Goal: Find specific page/section: Find specific page/section

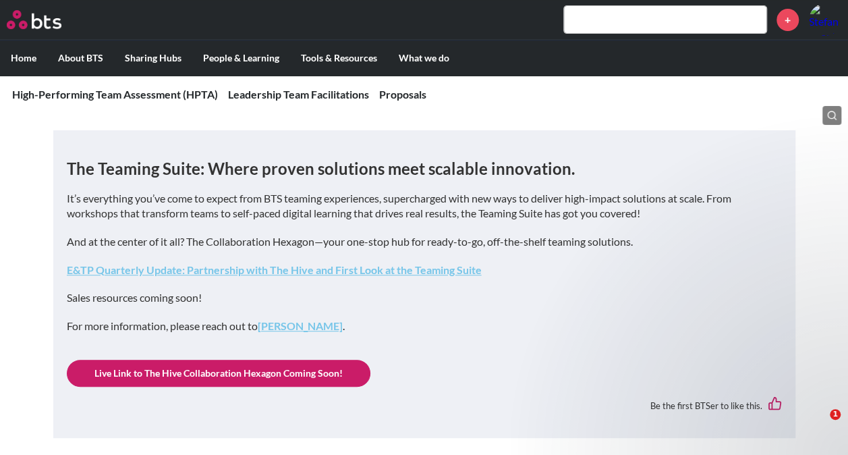
scroll to position [270, 0]
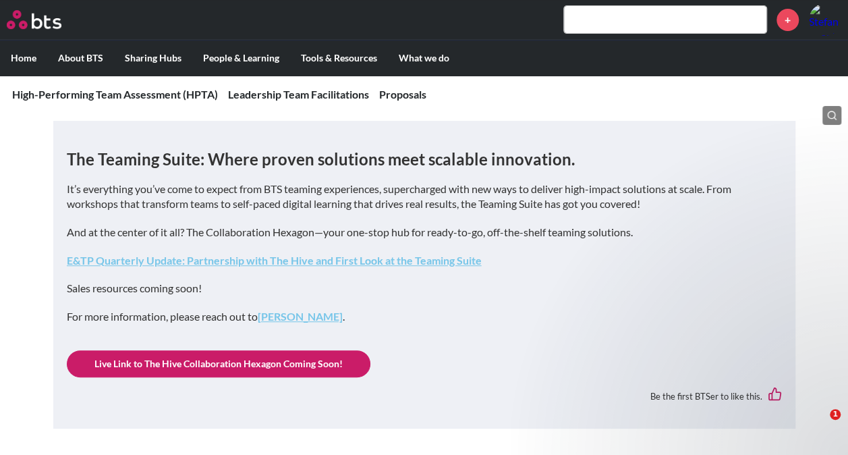
click at [288, 365] on link "Live Link to The Hive Collaboration Hexagon Coming Soon!" at bounding box center [219, 363] width 304 height 27
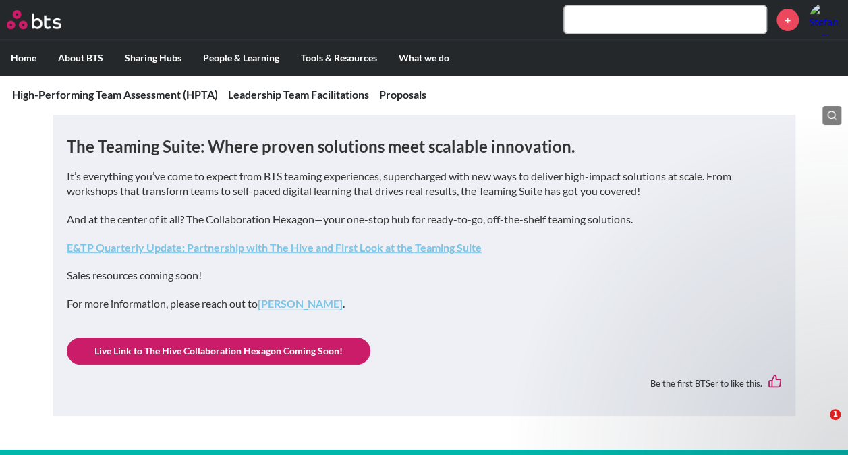
scroll to position [269, 0]
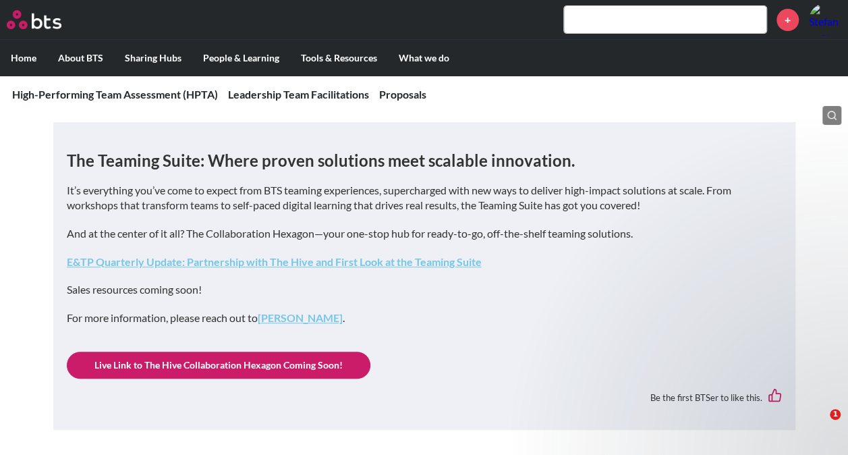
click at [265, 263] on link "E&TP Quarterly Update: Partnership with The Hive and First Look at the Teaming …" at bounding box center [274, 261] width 415 height 13
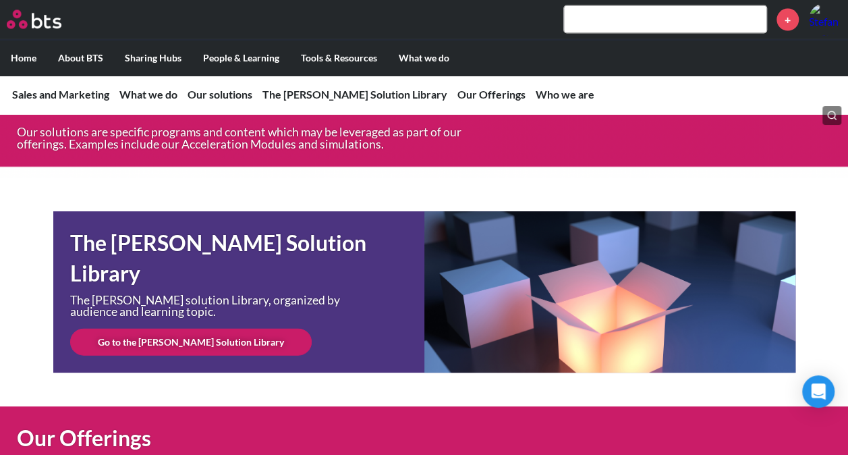
scroll to position [4026, 0]
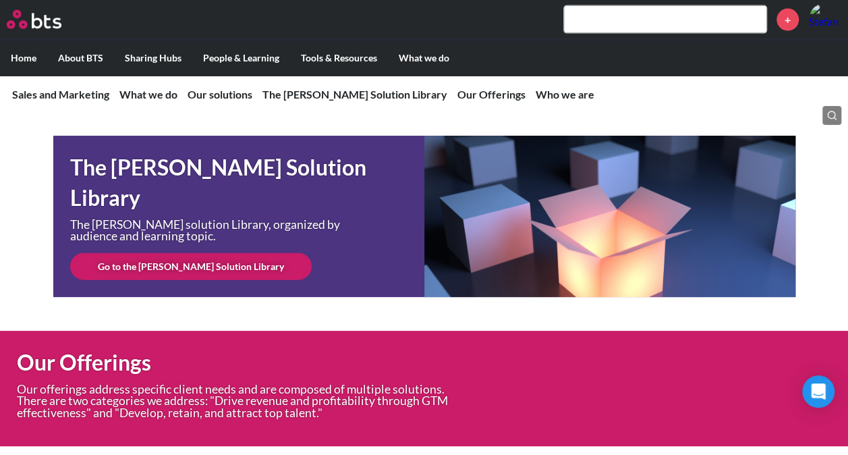
click at [199, 261] on link "Go to the SAM Solution Library" at bounding box center [191, 266] width 242 height 27
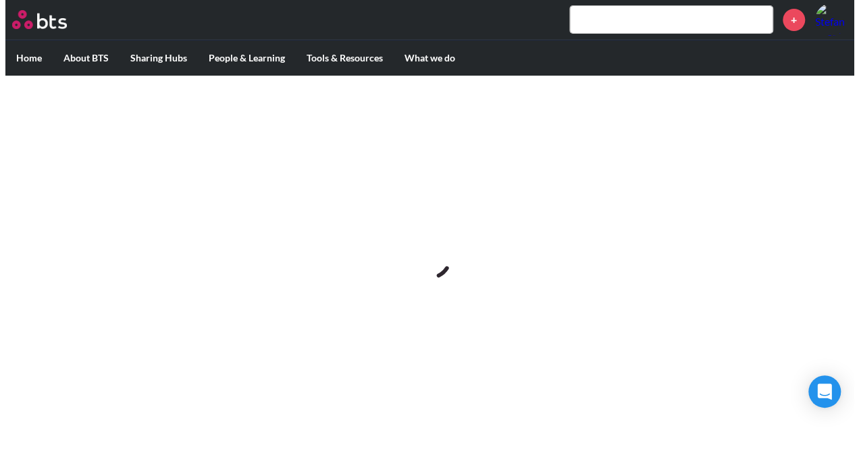
scroll to position [0, 0]
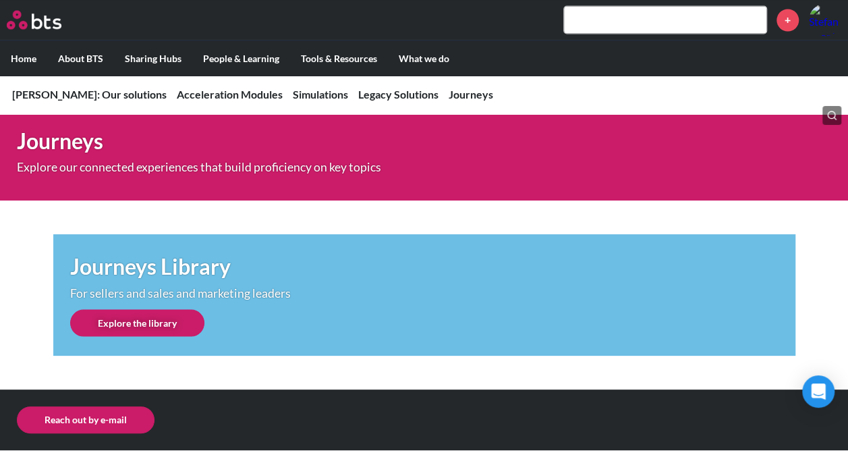
scroll to position [1230, 0]
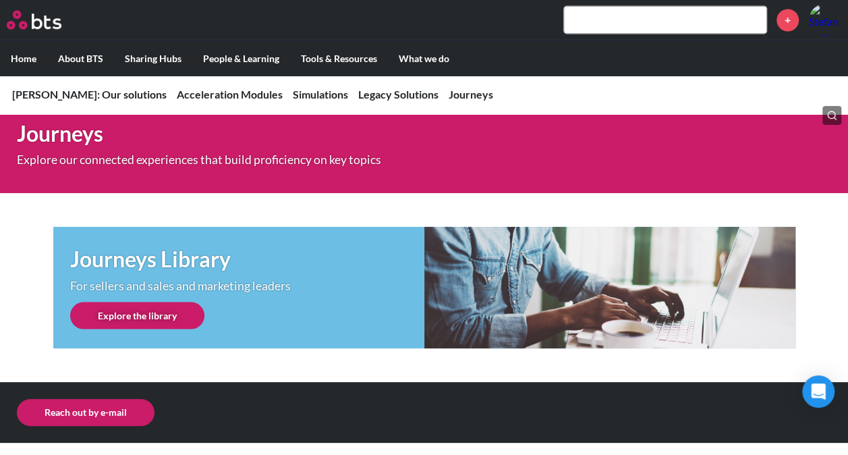
click at [161, 313] on link "Explore the library" at bounding box center [137, 315] width 134 height 27
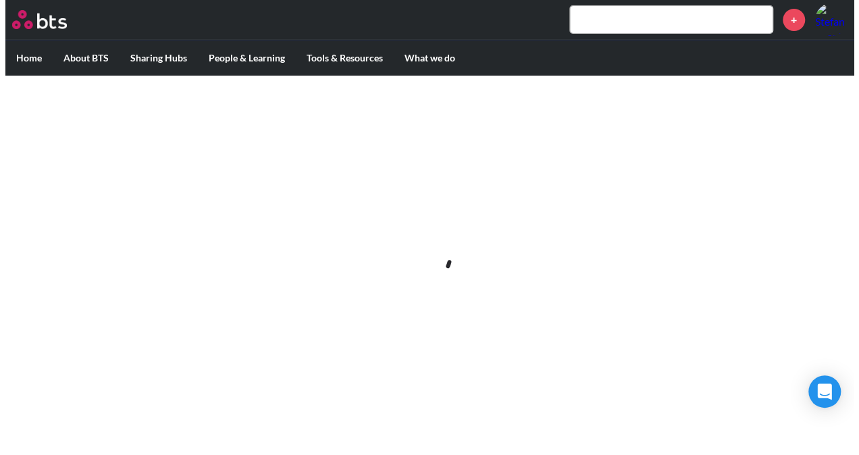
scroll to position [0, 0]
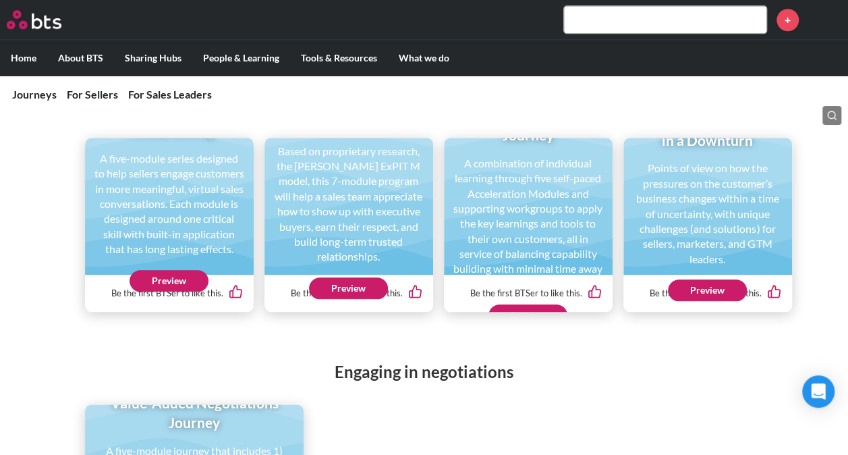
scroll to position [282, 0]
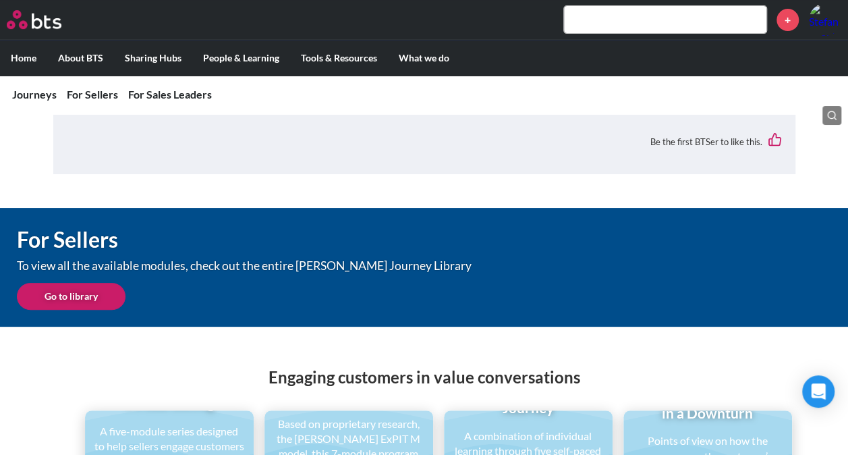
click at [76, 298] on link "Go to library" at bounding box center [71, 296] width 109 height 27
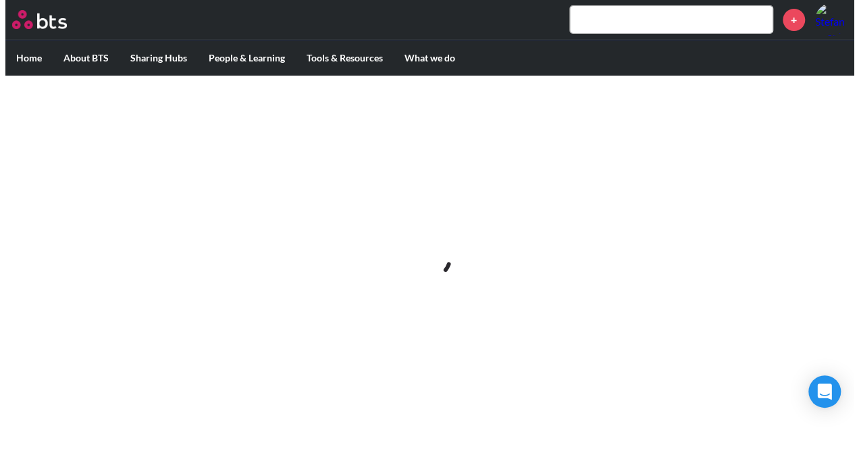
scroll to position [0, 0]
